Goal: Book appointment/travel/reservation

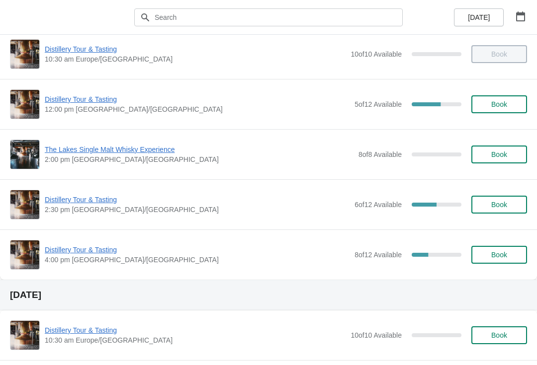
scroll to position [64, 0]
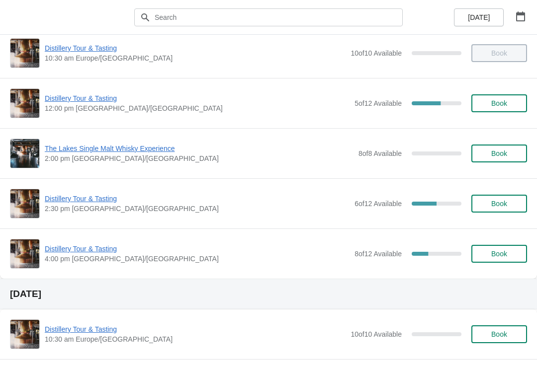
click at [501, 207] on span "Book" at bounding box center [499, 204] width 16 height 8
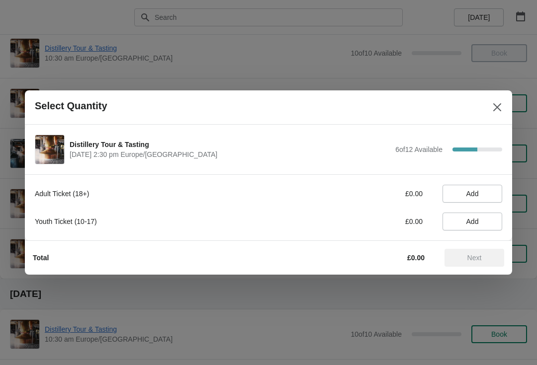
click at [479, 194] on span "Add" at bounding box center [472, 194] width 12 height 8
click at [490, 196] on icon at bounding box center [489, 194] width 10 height 10
click at [488, 197] on icon at bounding box center [489, 194] width 10 height 10
click at [469, 257] on span "Next" at bounding box center [474, 258] width 14 height 8
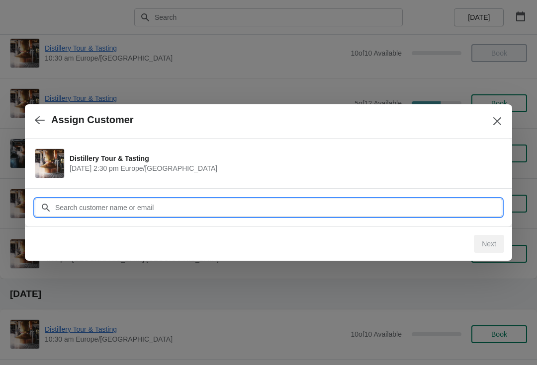
click at [269, 203] on input "Customer" at bounding box center [278, 208] width 447 height 18
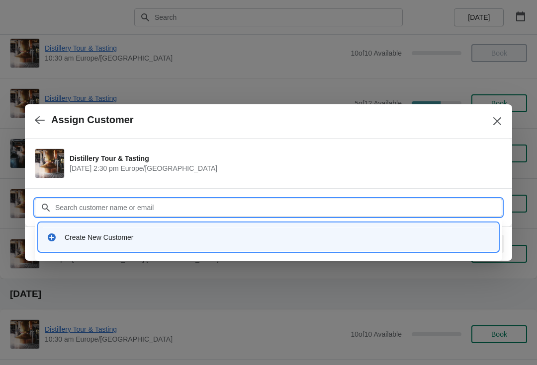
click at [105, 241] on div "Create New Customer" at bounding box center [278, 238] width 426 height 10
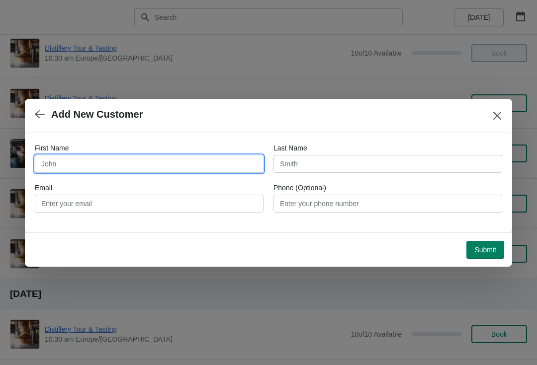
click at [176, 159] on input "First Name" at bounding box center [149, 164] width 229 height 18
type input "[PERSON_NAME]"
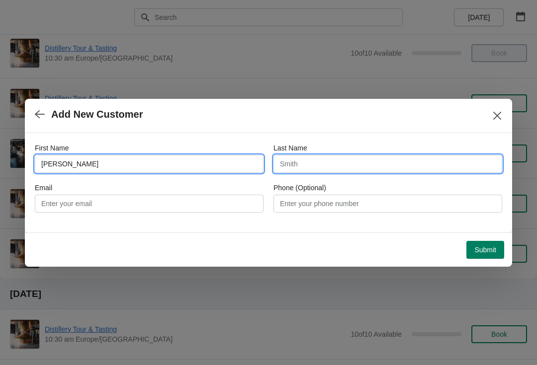
click at [349, 160] on input "Last Name" at bounding box center [387, 164] width 229 height 18
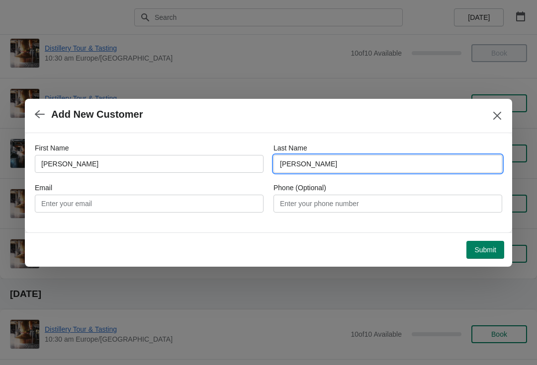
type input "[PERSON_NAME]"
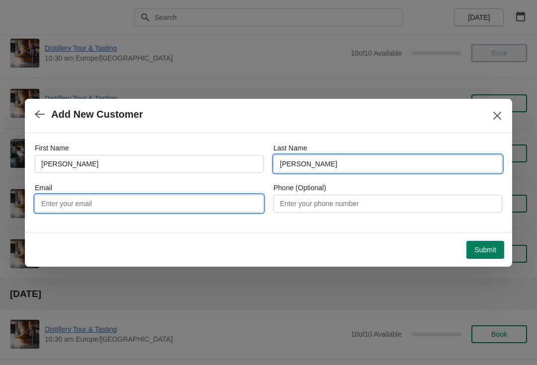
click at [180, 201] on input "Email" at bounding box center [149, 204] width 229 height 18
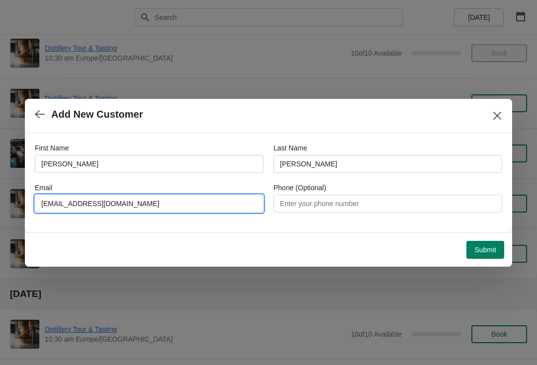
type input "[EMAIL_ADDRESS][DOMAIN_NAME]"
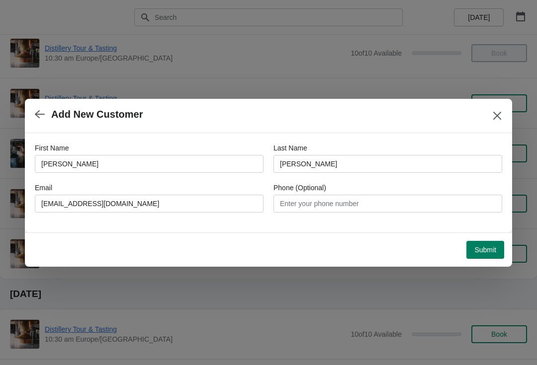
click at [481, 246] on span "Submit" at bounding box center [485, 250] width 22 height 8
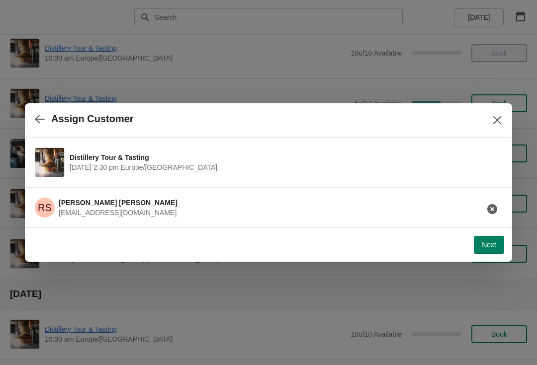
click at [493, 209] on icon "button" at bounding box center [492, 209] width 10 height 10
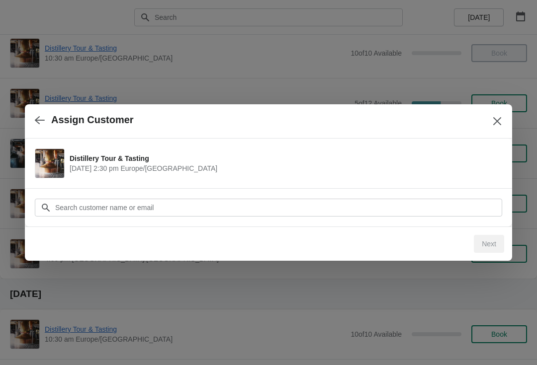
click at [497, 123] on icon "Close" at bounding box center [497, 121] width 10 height 10
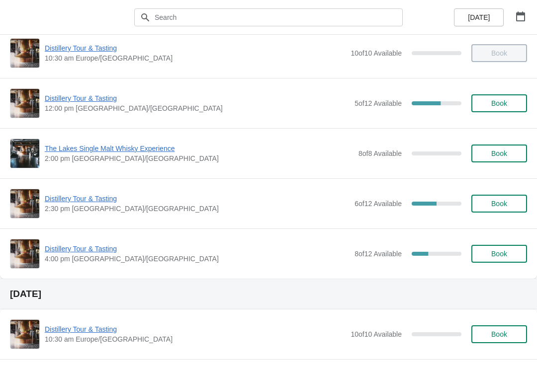
click at [528, 13] on button "button" at bounding box center [521, 16] width 18 height 18
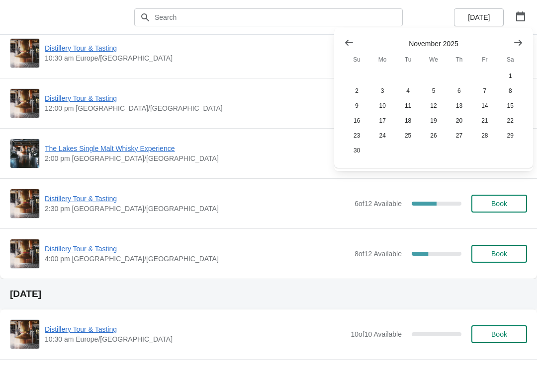
click at [346, 44] on icon "Show previous month, October 2025" at bounding box center [349, 43] width 10 height 10
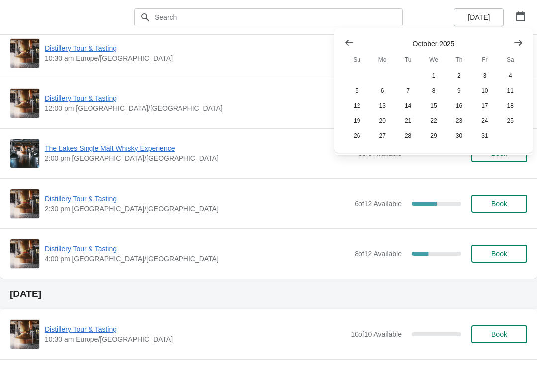
click at [507, 121] on button "25" at bounding box center [510, 120] width 25 height 15
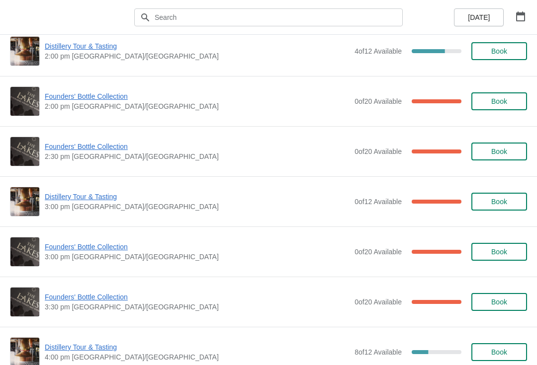
scroll to position [669, 0]
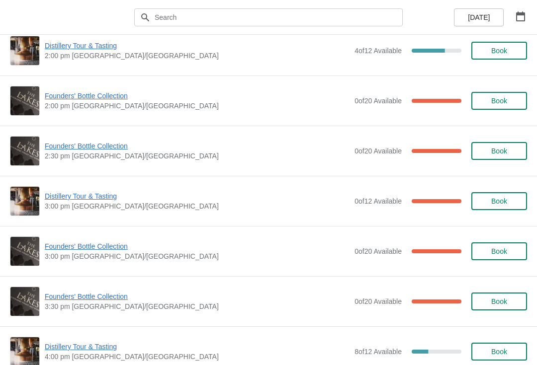
click at [111, 249] on span "Founders' Bottle Collection" at bounding box center [197, 247] width 305 height 10
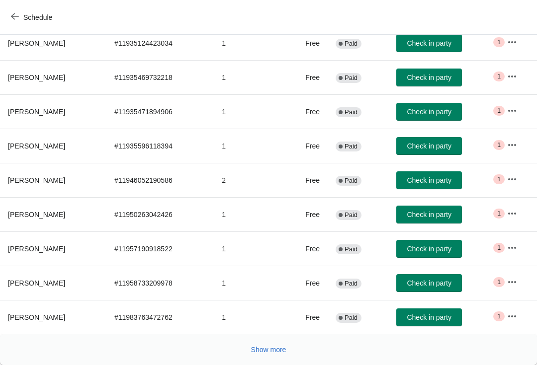
scroll to position [163, 0]
click at [264, 346] on span "Show more" at bounding box center [268, 350] width 35 height 8
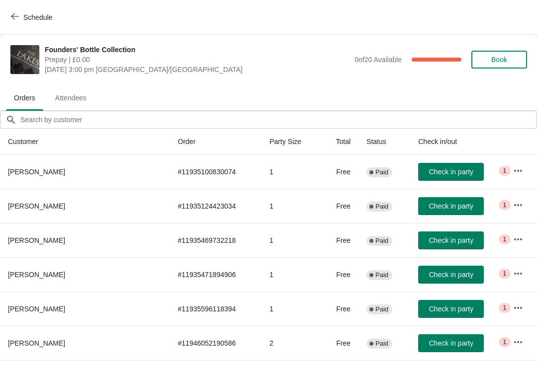
scroll to position [0, 0]
click at [16, 12] on button "Schedule" at bounding box center [32, 17] width 55 height 18
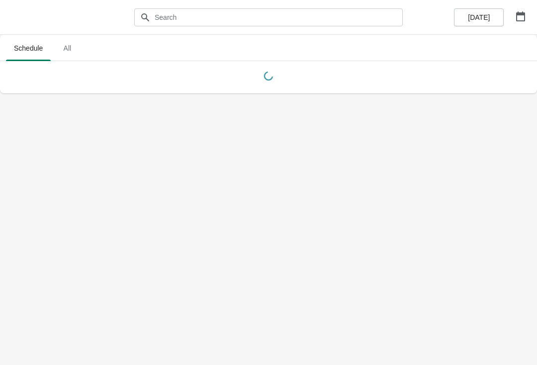
click at [518, 19] on icon "button" at bounding box center [521, 16] width 10 height 10
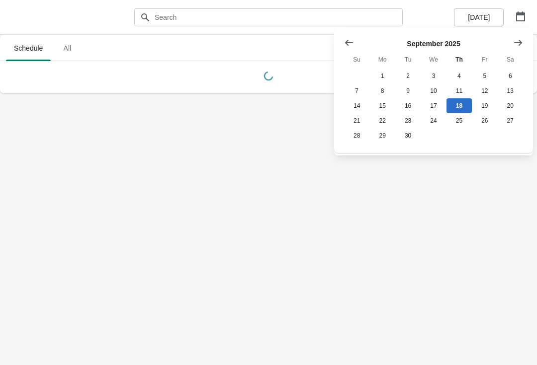
click at [510, 41] on button "Show next month, October 2025" at bounding box center [518, 43] width 18 height 18
click at [354, 139] on button "26" at bounding box center [356, 135] width 25 height 15
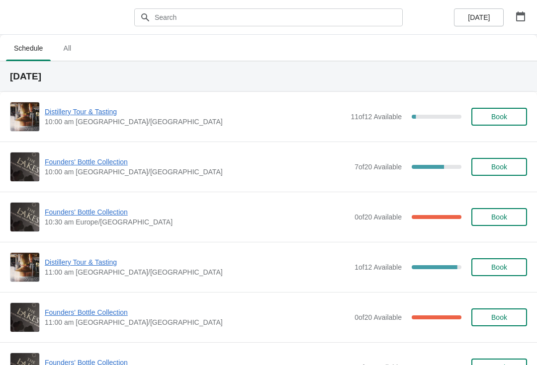
click at [522, 13] on icon "button" at bounding box center [520, 16] width 9 height 10
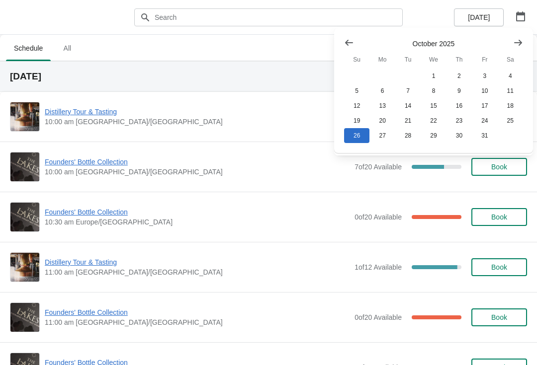
click at [516, 121] on button "25" at bounding box center [510, 120] width 25 height 15
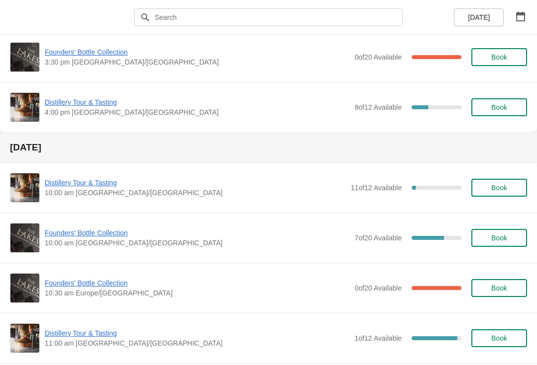
scroll to position [913, 0]
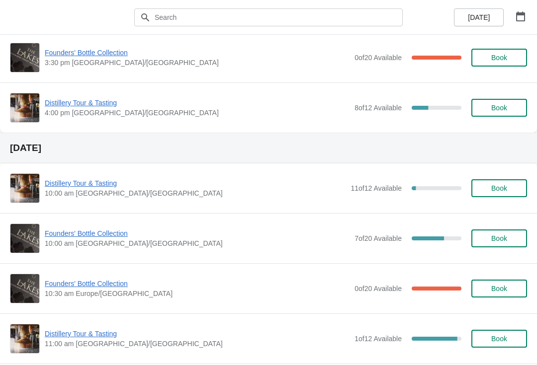
click at [501, 239] on span "Book" at bounding box center [499, 239] width 16 height 8
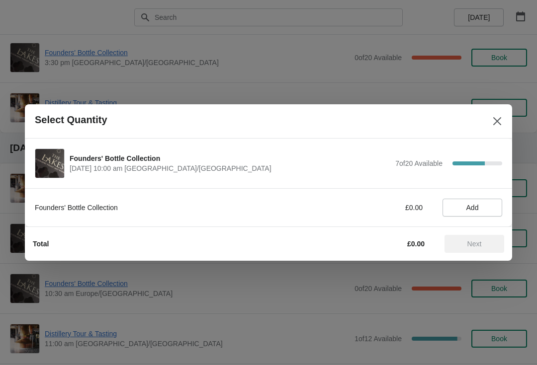
click at [474, 204] on span "Add" at bounding box center [472, 208] width 12 height 8
click at [472, 246] on span "Next" at bounding box center [474, 244] width 14 height 8
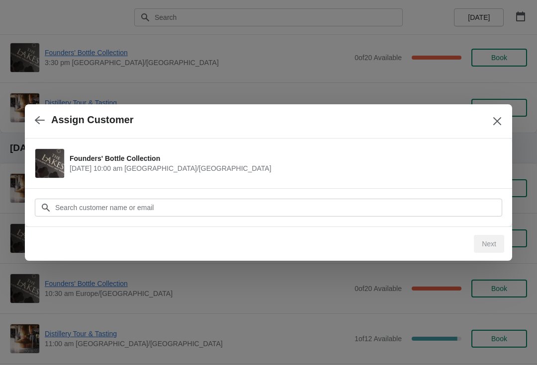
click at [290, 197] on div "Customer" at bounding box center [268, 203] width 467 height 28
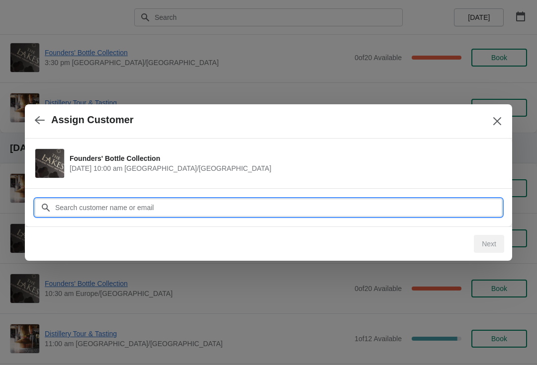
click at [230, 204] on input "Customer" at bounding box center [278, 208] width 447 height 18
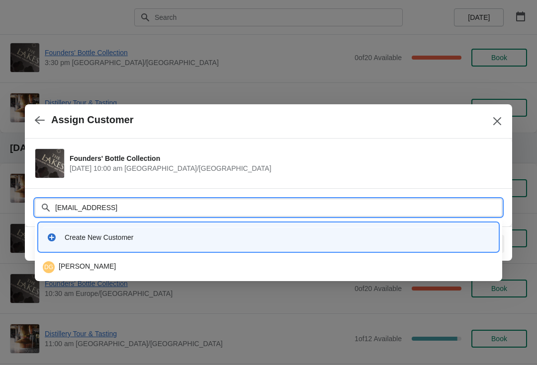
type input "[EMAIL_ADDRESS]."
click at [99, 264] on div "[PERSON_NAME]" at bounding box center [268, 267] width 451 height 12
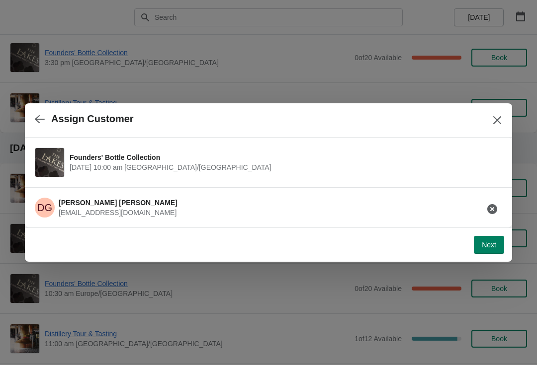
click at [489, 246] on span "Next" at bounding box center [489, 245] width 14 height 8
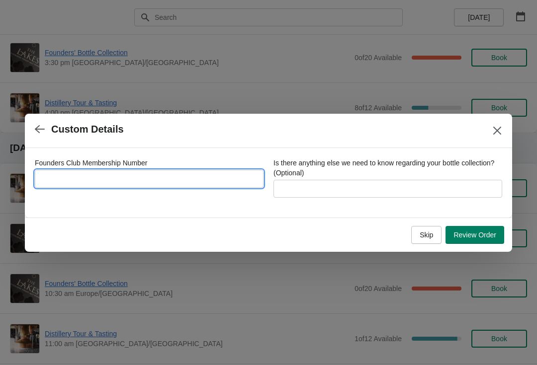
click at [177, 170] on input "Founders Club Membership Number" at bounding box center [149, 179] width 229 height 18
type input "6742017"
